Goal: Use online tool/utility: Utilize a website feature to perform a specific function

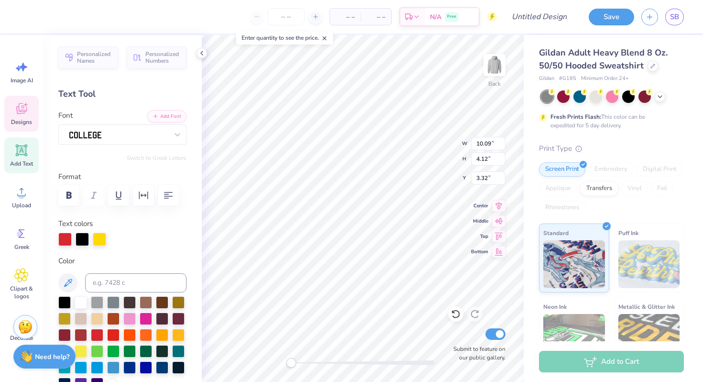
type textarea "THETA"
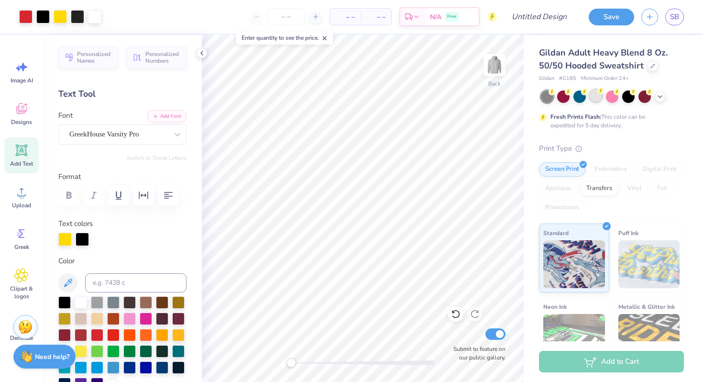
click at [595, 93] on div at bounding box center [596, 95] width 12 height 12
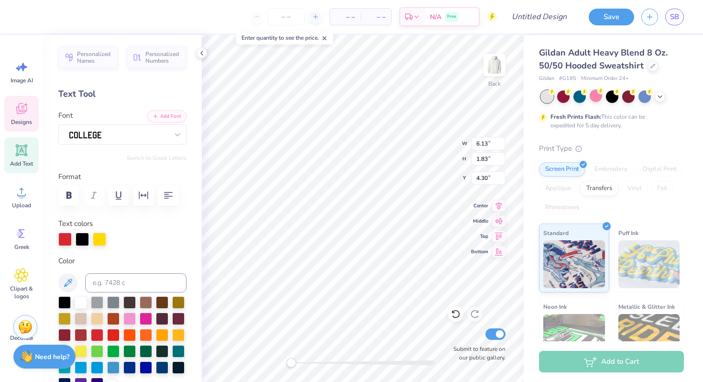
type input "1.25"
type input "0.96"
type input "7.36"
type input "3.53"
type input "3.42"
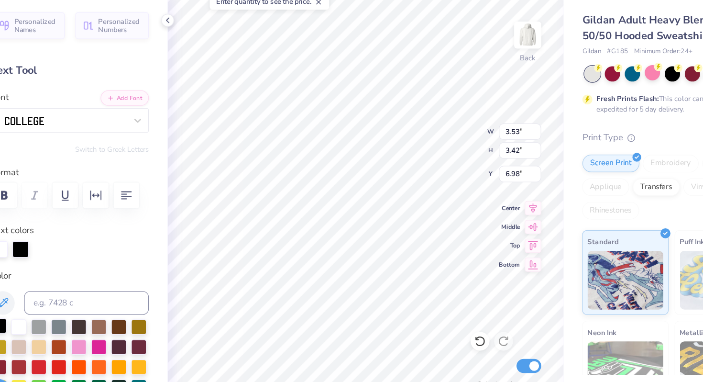
click at [69, 298] on div at bounding box center [64, 301] width 12 height 12
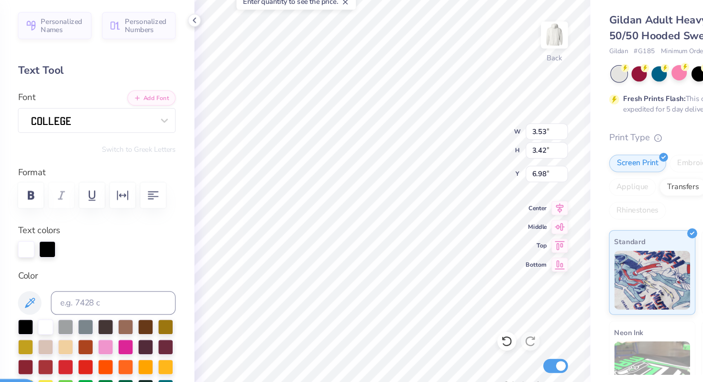
type input "5.81"
click at [66, 300] on div at bounding box center [64, 301] width 12 height 12
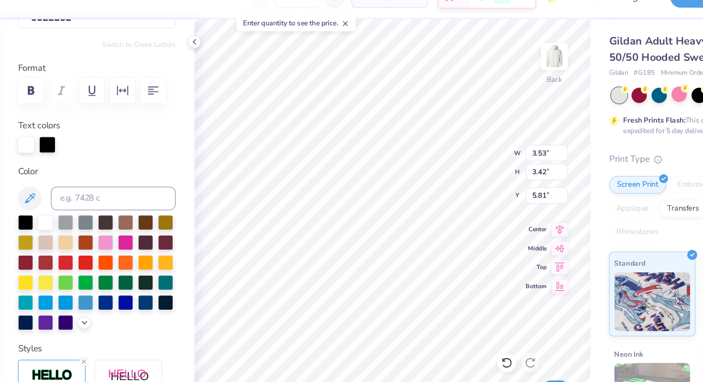
scroll to position [0, 0]
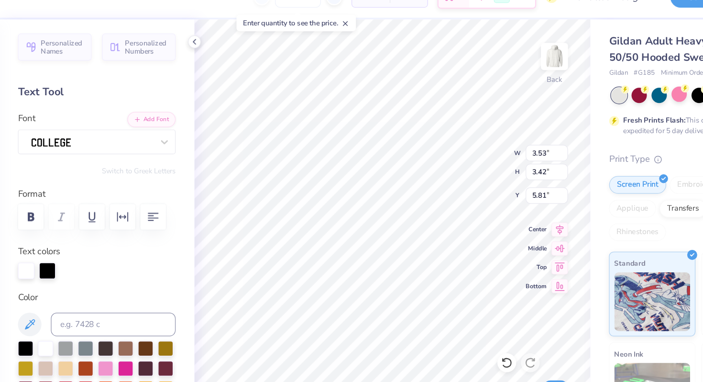
type input "3.56"
type input "4.38"
type input "6.98"
type input "3.60"
type input "4.42"
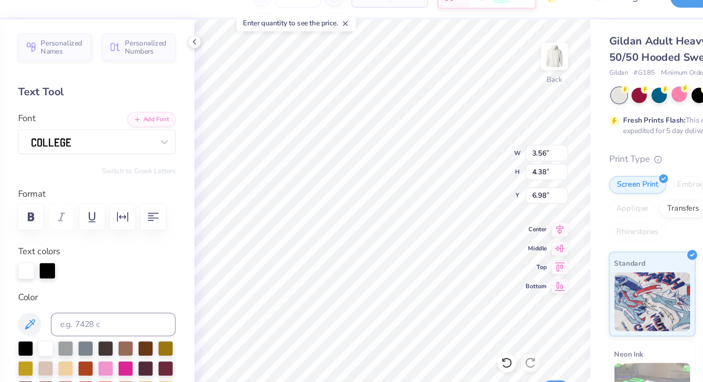
type input "6.96"
type input "3.56"
type input "4.38"
type input "2.60"
type input "1.26"
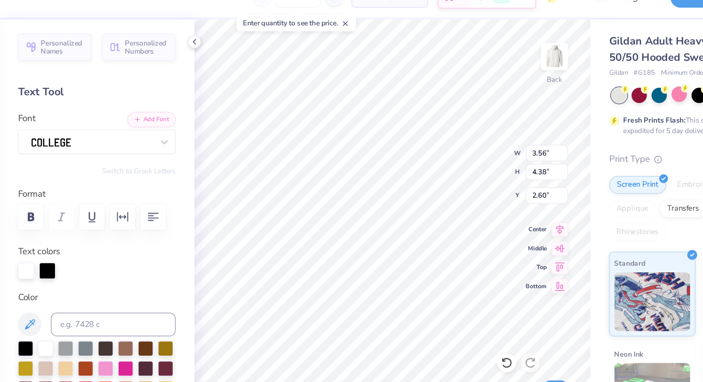
type input "0.84"
type input "7.52"
type input "3.53"
type input "3.42"
type input "6.73"
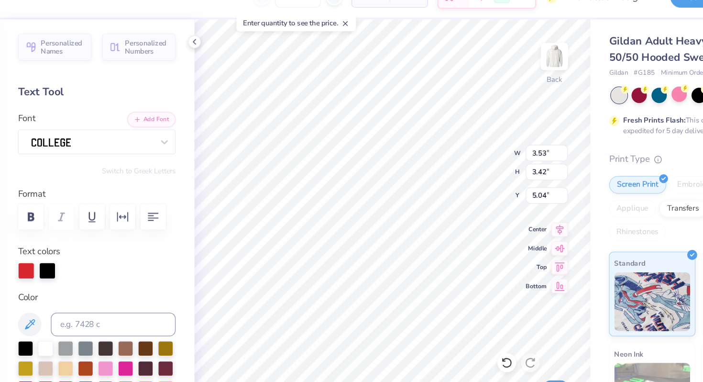
type input "6.13"
type input "1.83"
type input "3.92"
type input "3.60"
type input "4.42"
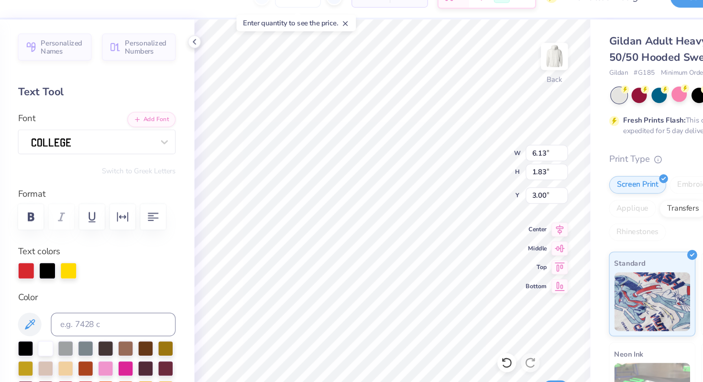
type input "5.04"
type input "3.56"
type input "4.38"
type input "5.06"
click at [82, 237] on div at bounding box center [82, 238] width 13 height 13
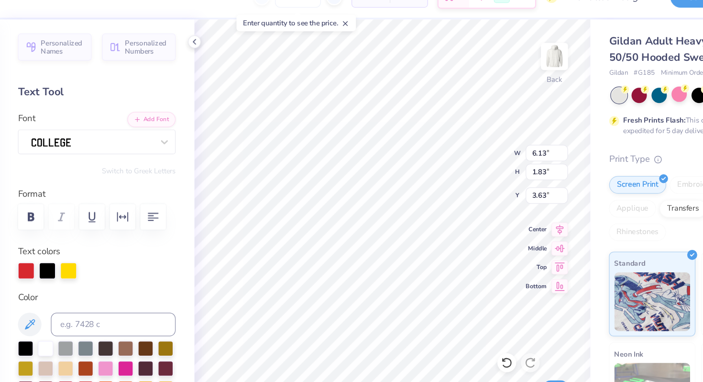
click at [98, 240] on div at bounding box center [99, 238] width 13 height 13
click at [101, 236] on div at bounding box center [99, 238] width 13 height 13
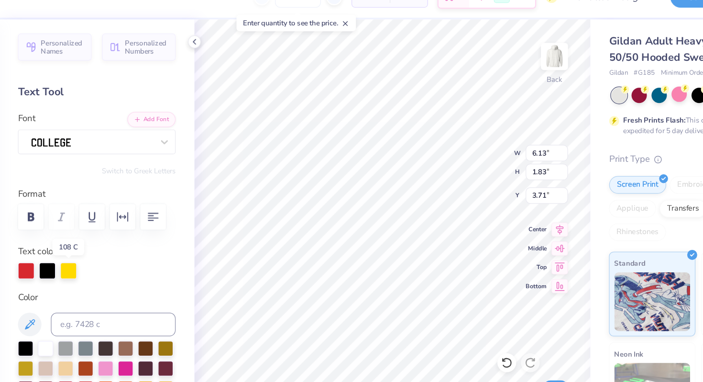
click at [101, 236] on div at bounding box center [99, 238] width 13 height 13
click at [102, 235] on div at bounding box center [99, 238] width 13 height 13
